Goal: Find specific page/section: Find specific page/section

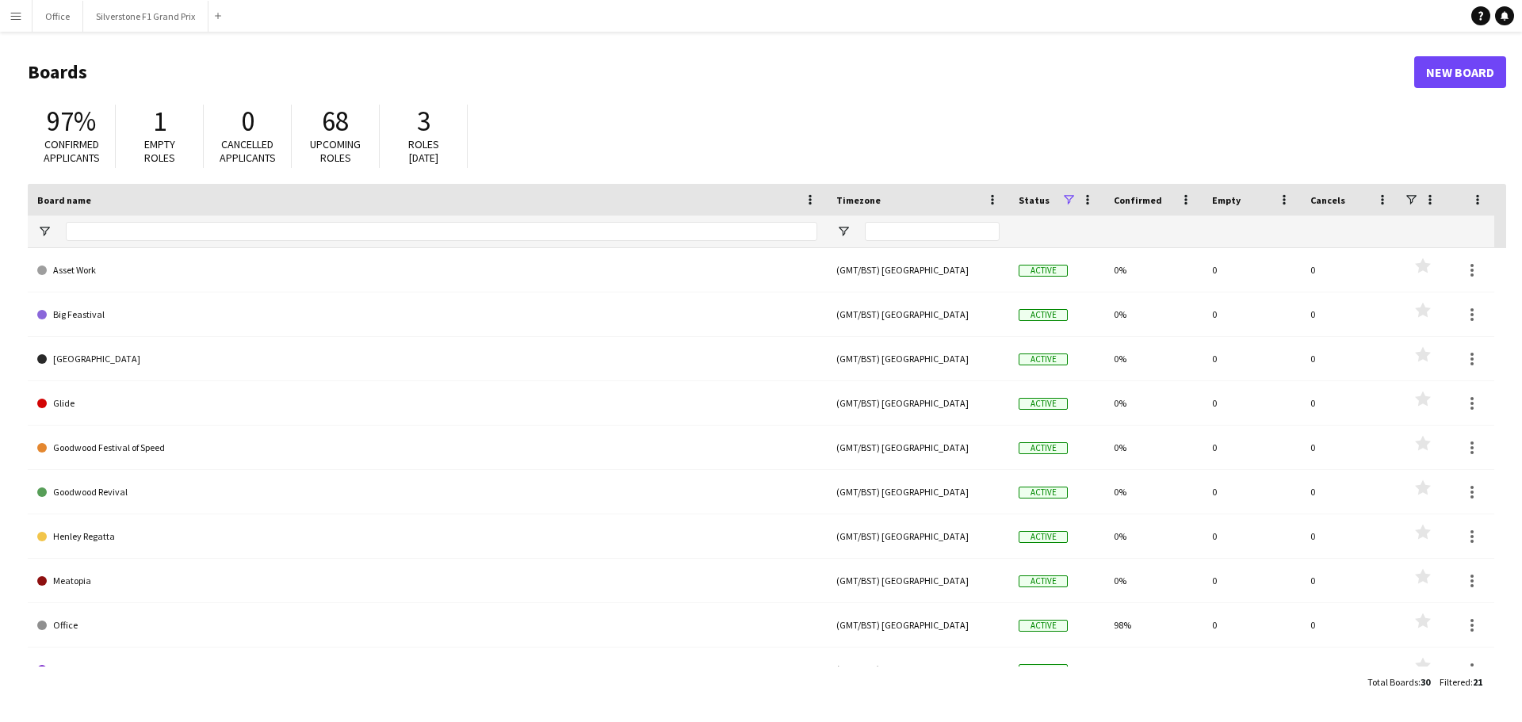
drag, startPoint x: 14, startPoint y: 17, endPoint x: 24, endPoint y: 39, distance: 23.4
click at [14, 17] on app-icon "Menu" at bounding box center [16, 16] width 13 height 13
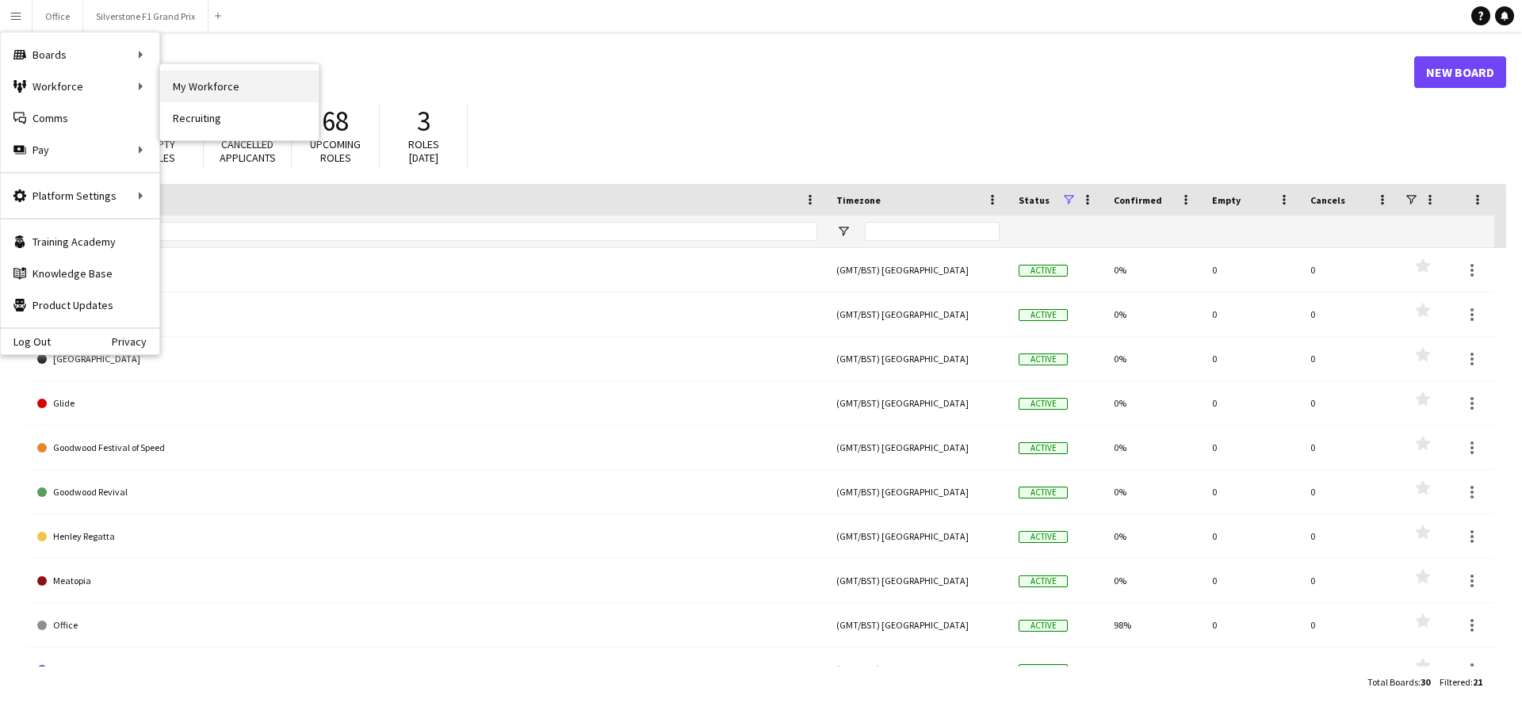
drag, startPoint x: 157, startPoint y: 86, endPoint x: 191, endPoint y: 86, distance: 34.1
click at [159, 86] on div "Boards Boards Boards All jobs Status Workforce Workforce My Workforce Recruitin…" at bounding box center [80, 101] width 159 height 139
click at [191, 86] on link "My Workforce" at bounding box center [239, 87] width 159 height 32
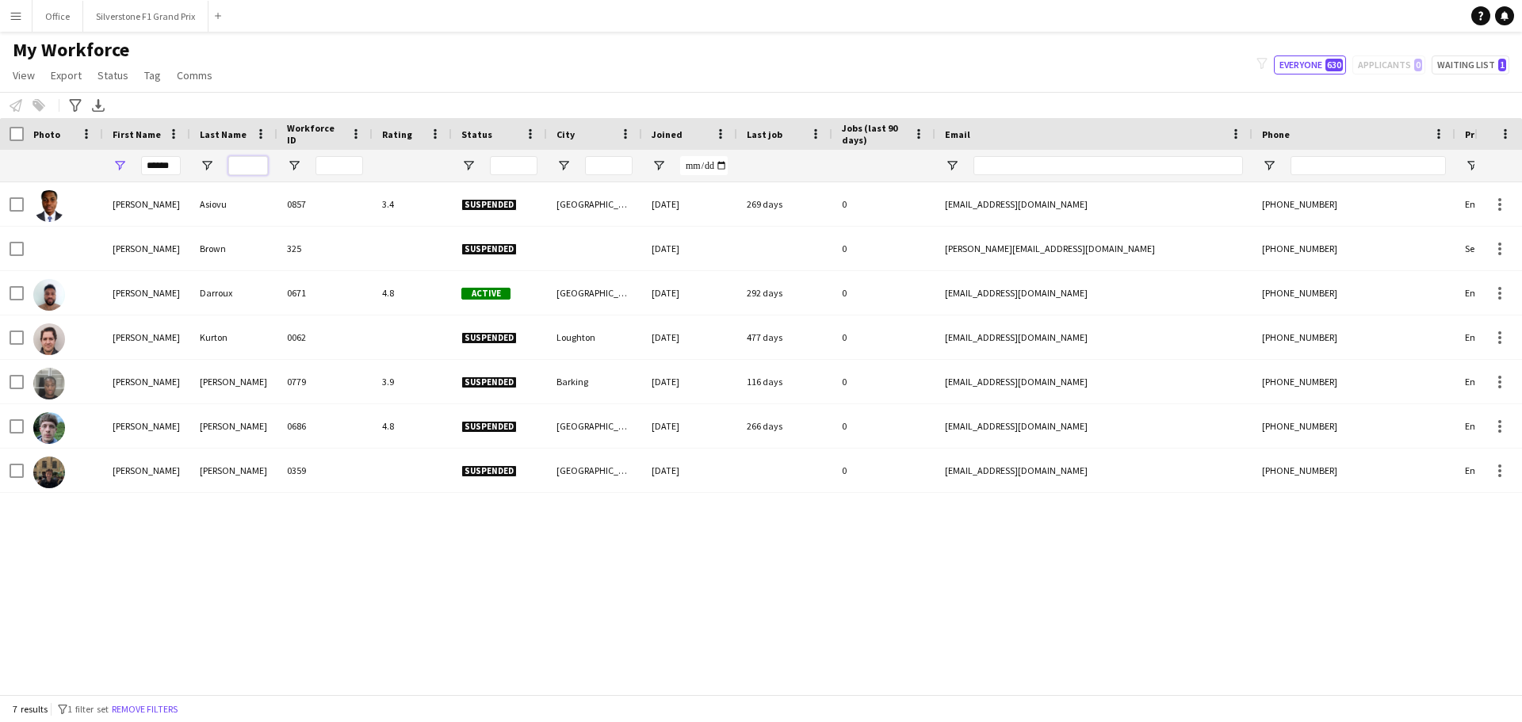
click at [262, 165] on input "Last Name Filter Input" at bounding box center [248, 165] width 40 height 19
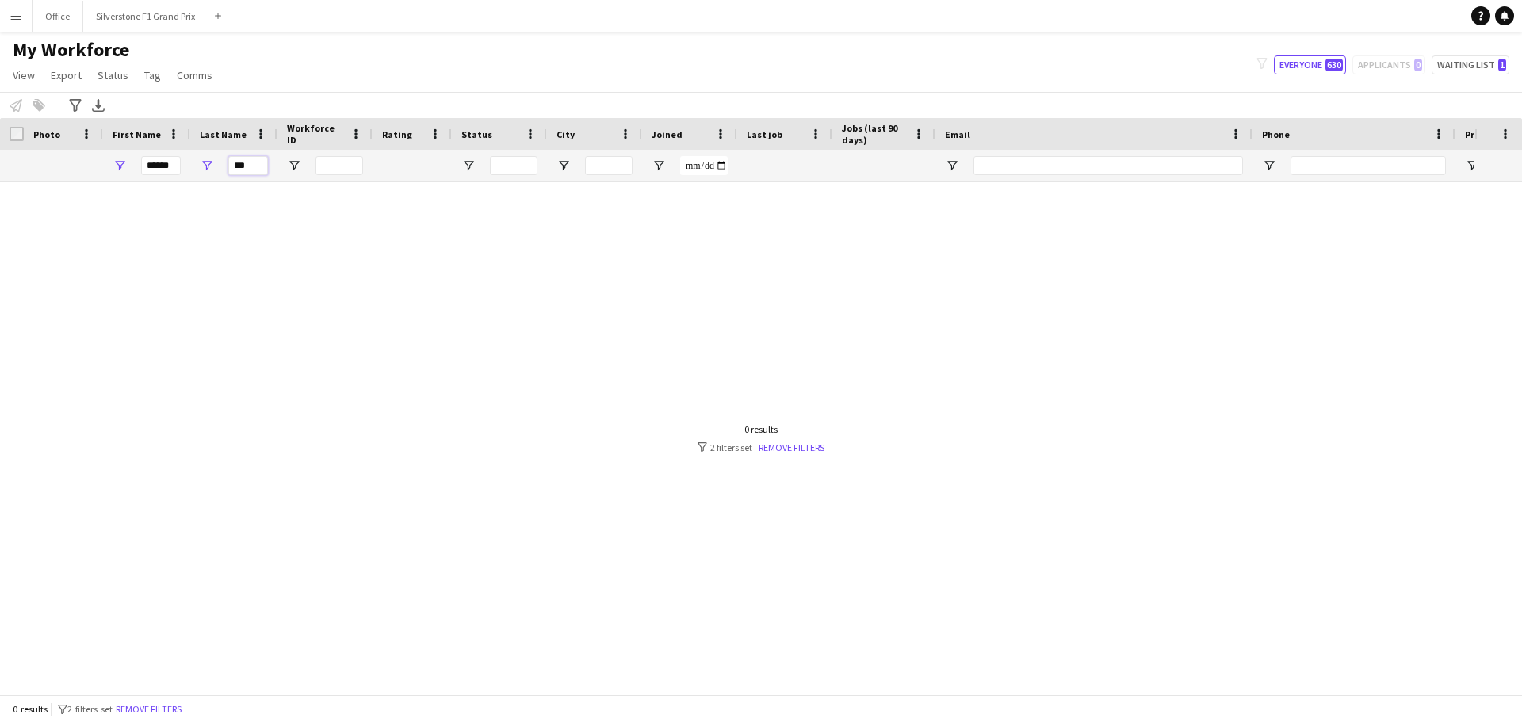
type input "***"
drag, startPoint x: 162, startPoint y: 167, endPoint x: 120, endPoint y: 171, distance: 42.2
click at [120, 171] on div "******" at bounding box center [146, 166] width 87 height 32
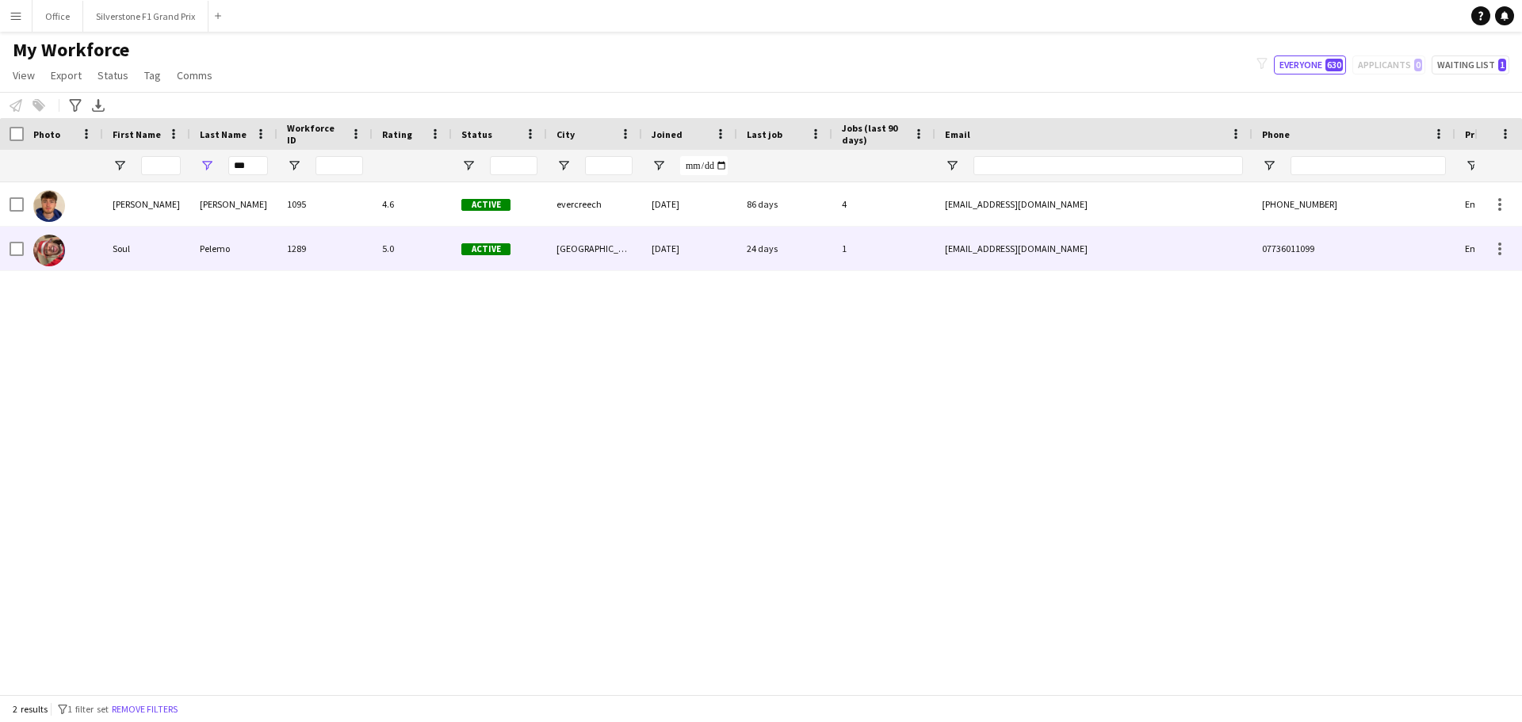
click at [226, 238] on div "Pelemo" at bounding box center [233, 249] width 87 height 44
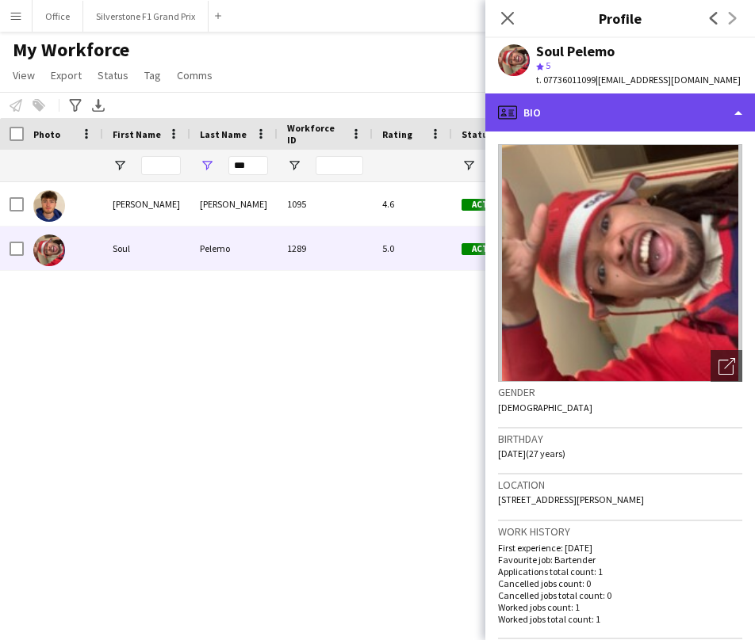
click at [664, 113] on div "profile Bio" at bounding box center [619, 113] width 269 height 38
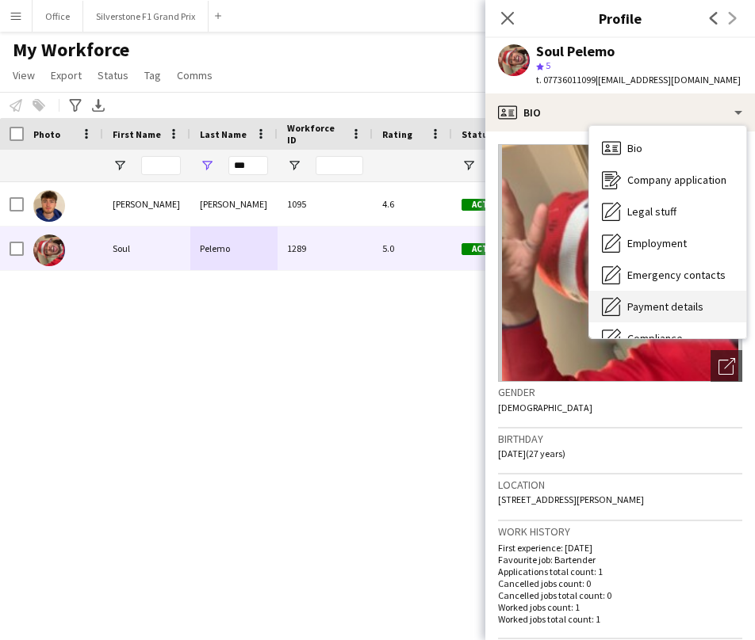
click at [672, 307] on span "Payment details" at bounding box center [665, 307] width 76 height 14
